Goal: Communication & Community: Share content

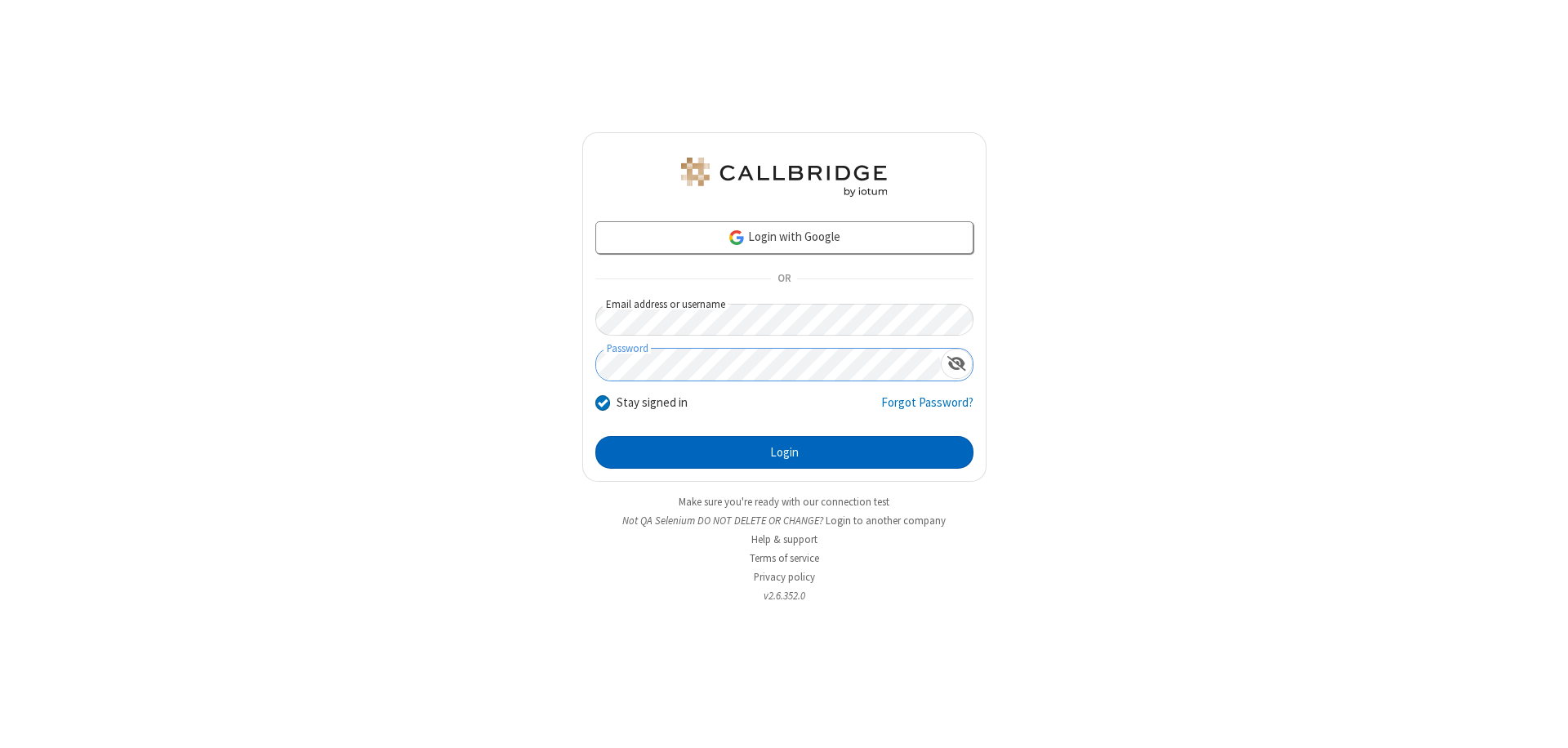
click at [784, 452] on button "Login" at bounding box center [784, 452] width 378 height 33
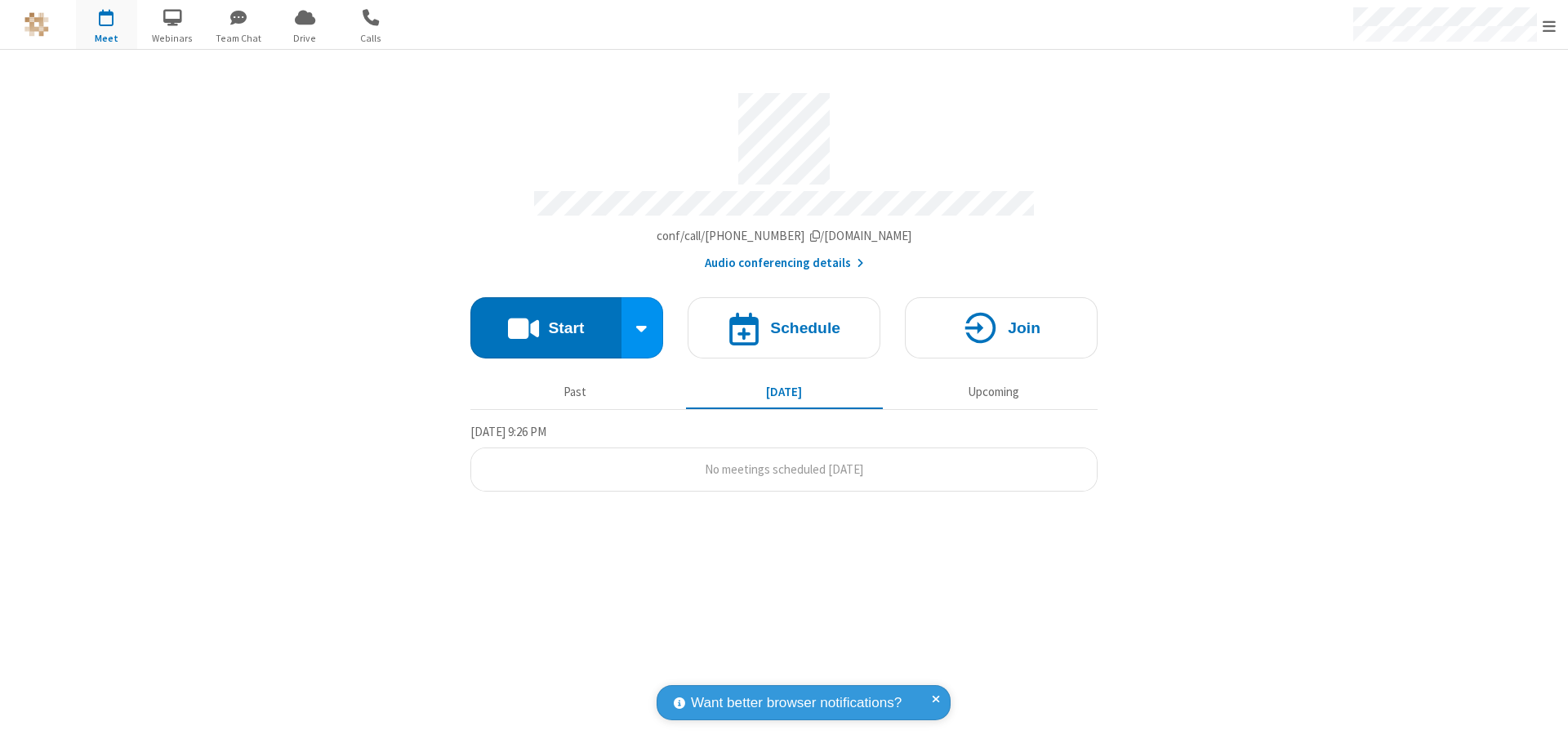
click at [546, 320] on button "Start" at bounding box center [546, 328] width 151 height 61
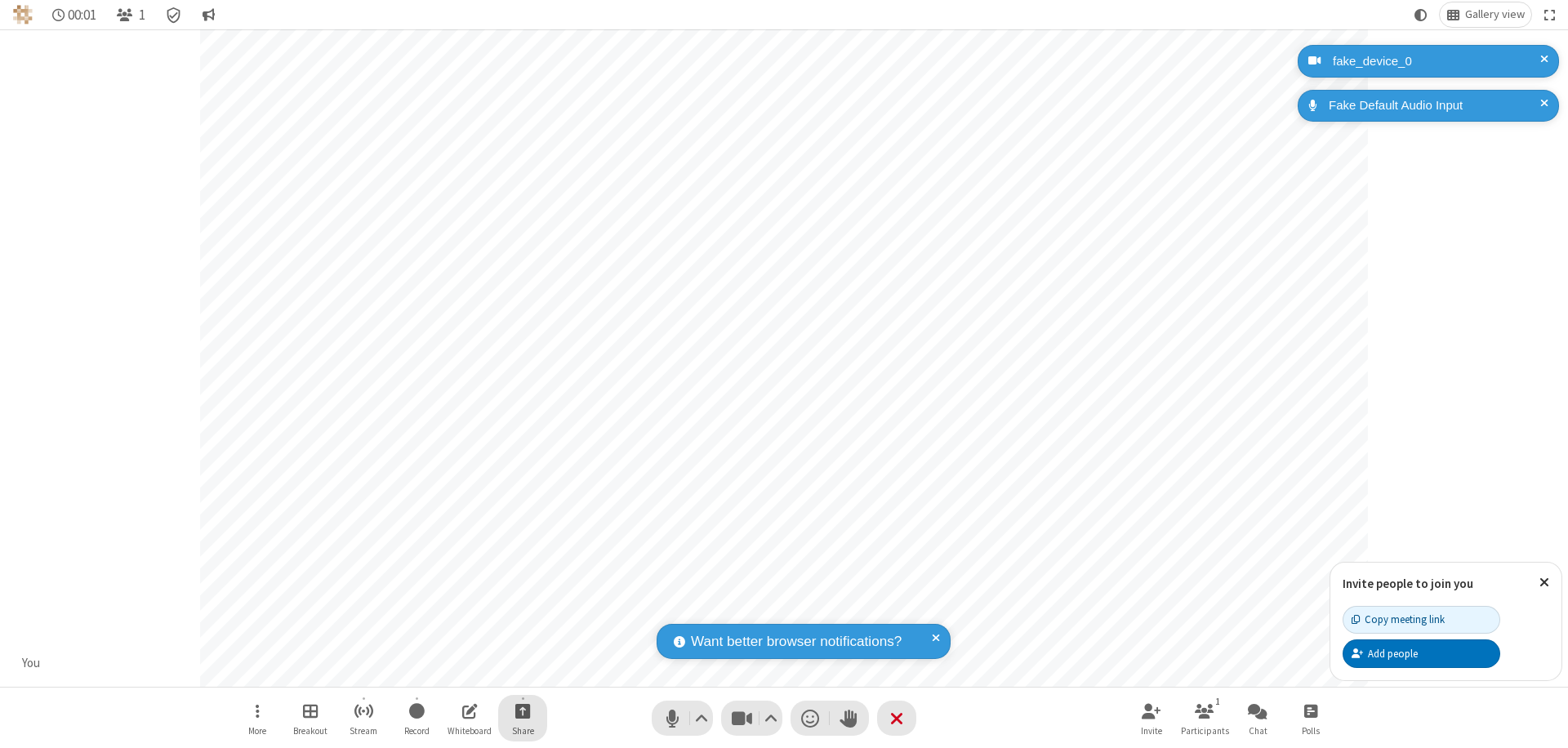
click at [522, 710] on span "Start sharing" at bounding box center [523, 711] width 16 height 21
click at [522, 611] on span "Share additional camera" at bounding box center [533, 615] width 121 height 14
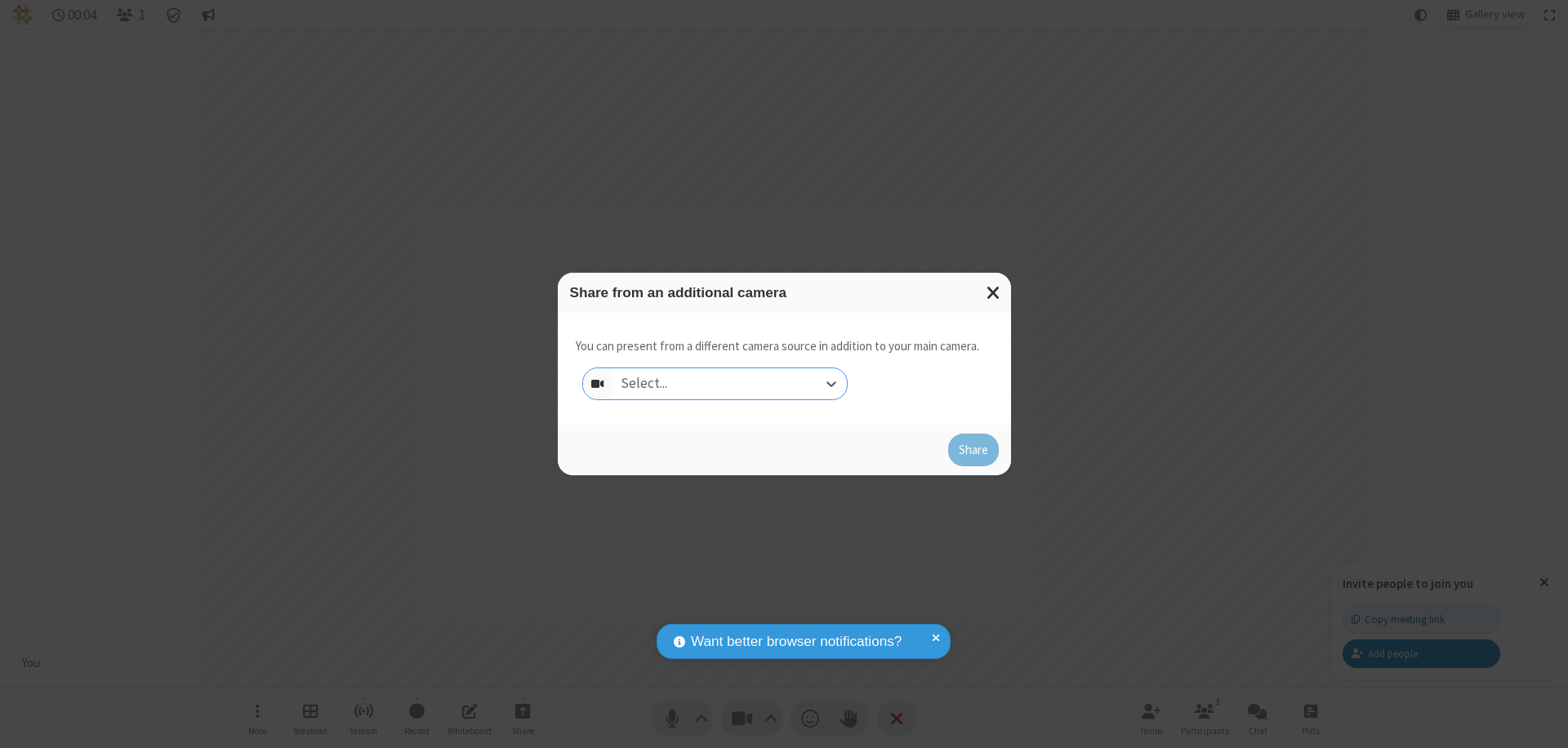
click at [729, 384] on div "Select..." at bounding box center [729, 384] width 234 height 31
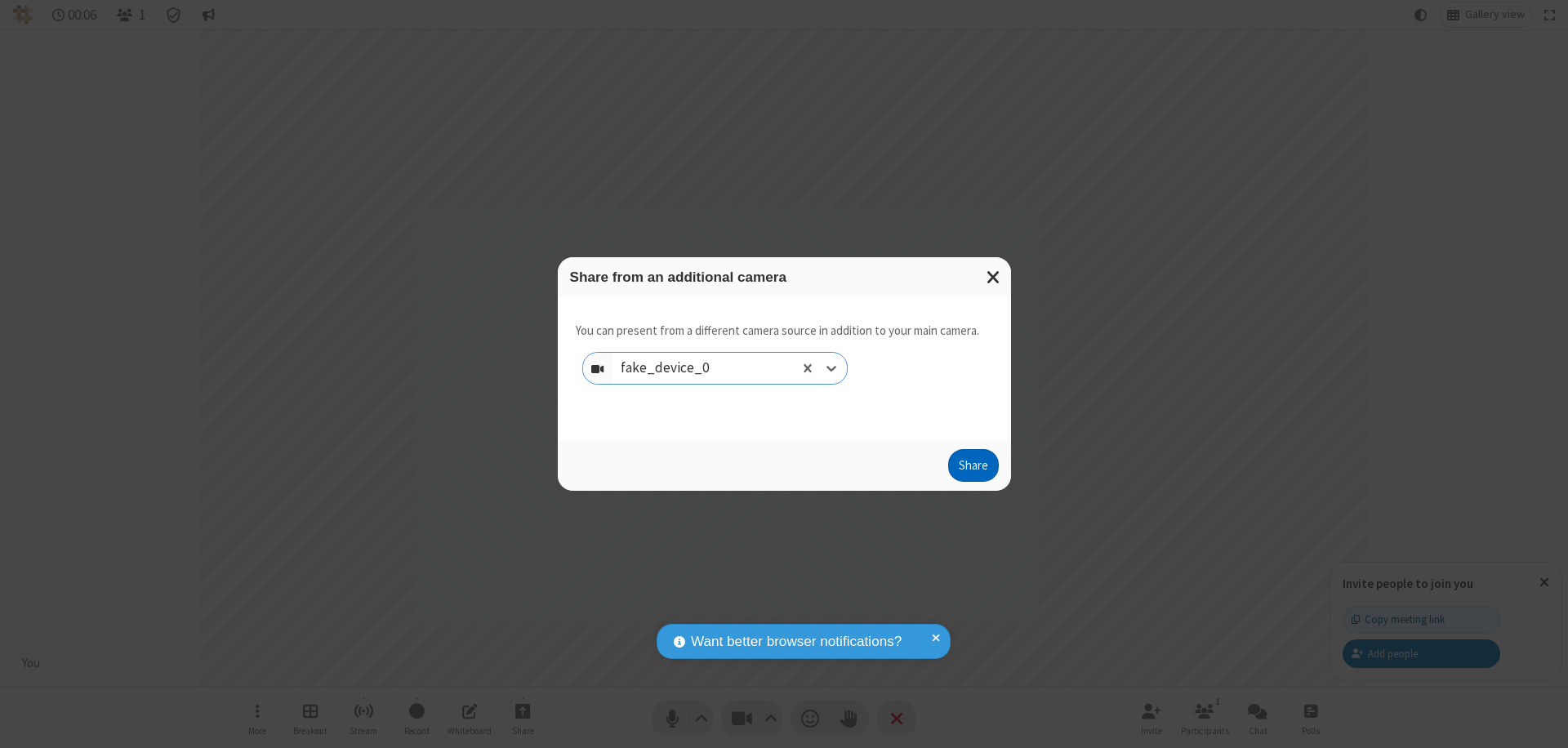
click at [973, 469] on button "Share" at bounding box center [973, 465] width 51 height 33
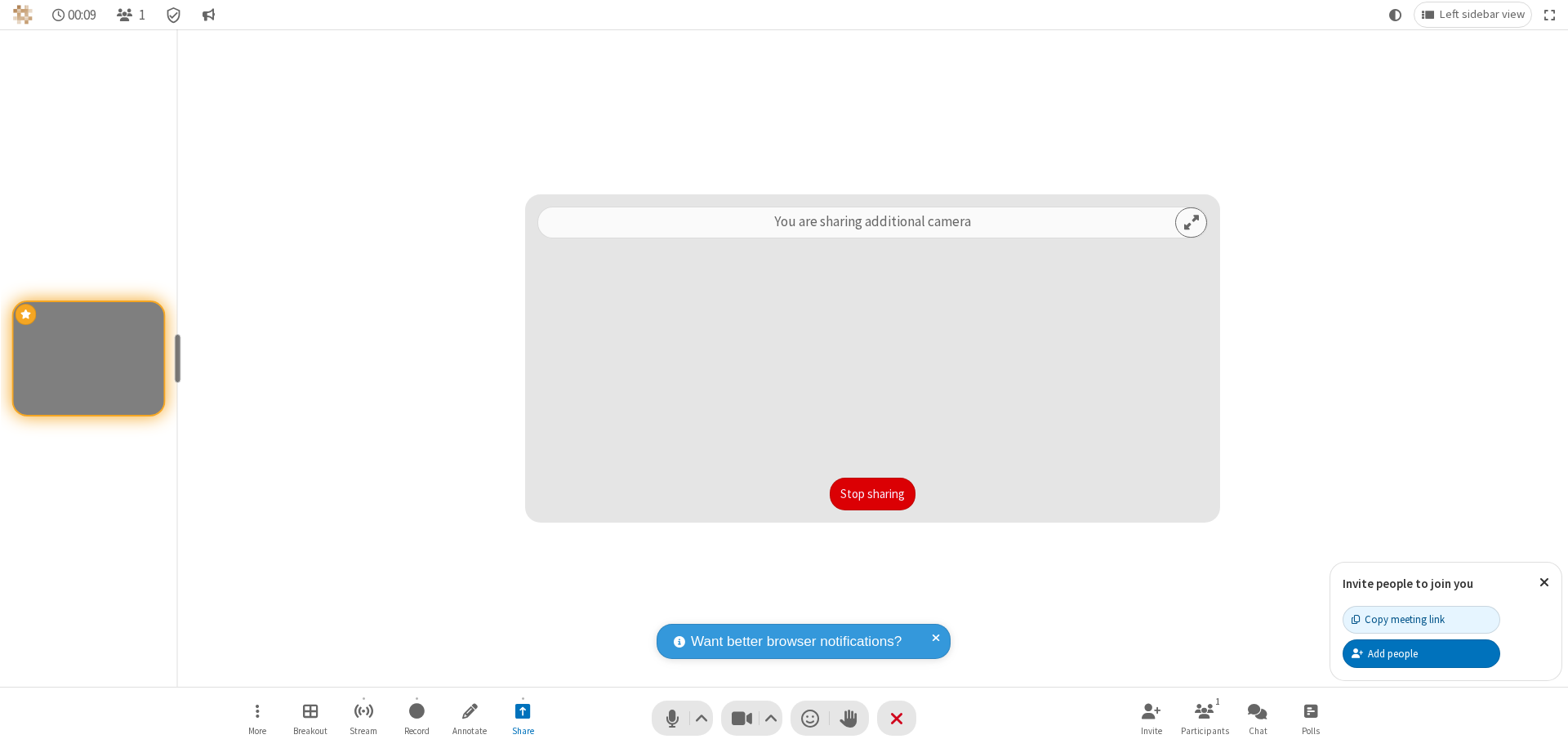
click at [872, 494] on button "Stop sharing" at bounding box center [872, 494] width 86 height 33
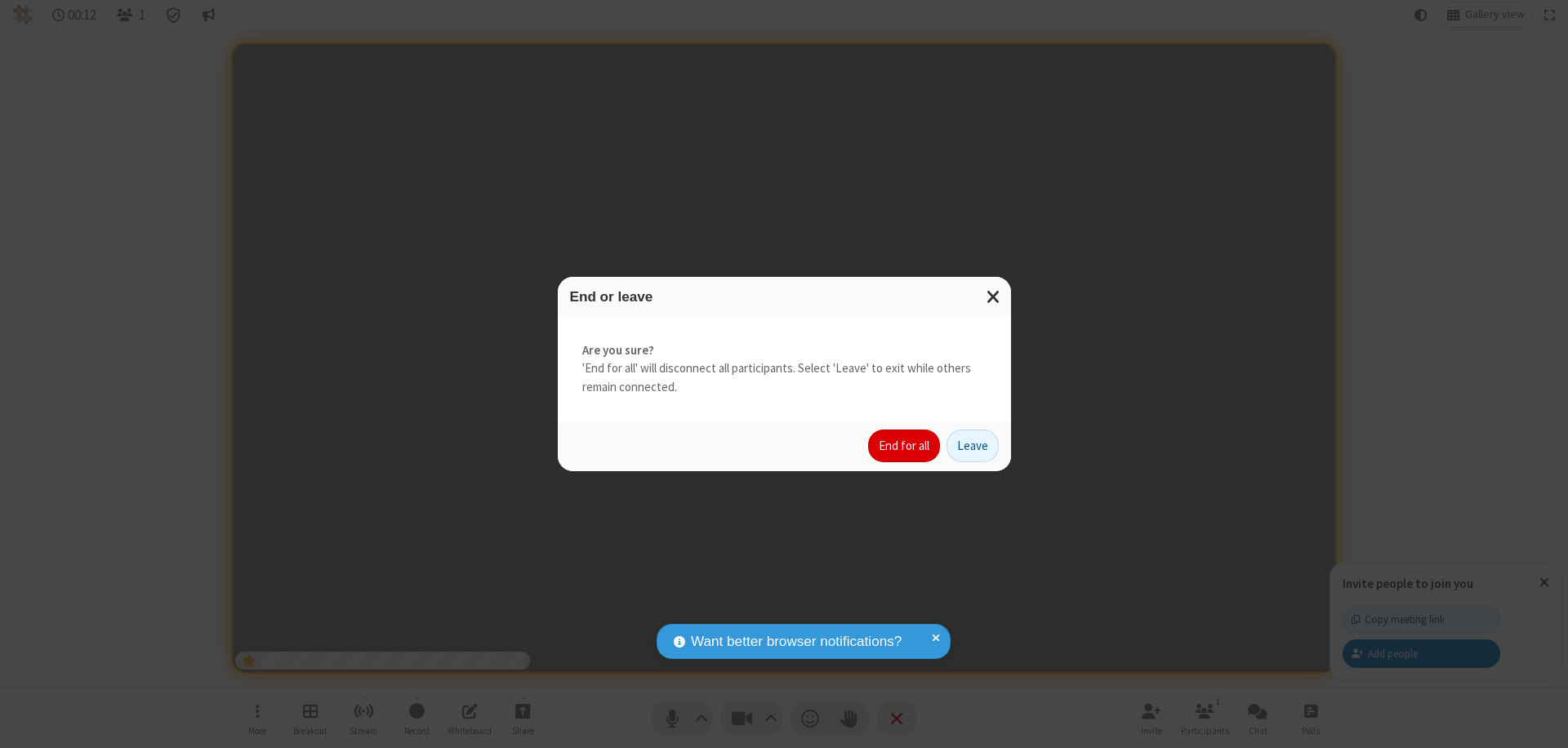
click at [905, 446] on button "End for all" at bounding box center [904, 446] width 72 height 33
